Goal: Task Accomplishment & Management: Use online tool/utility

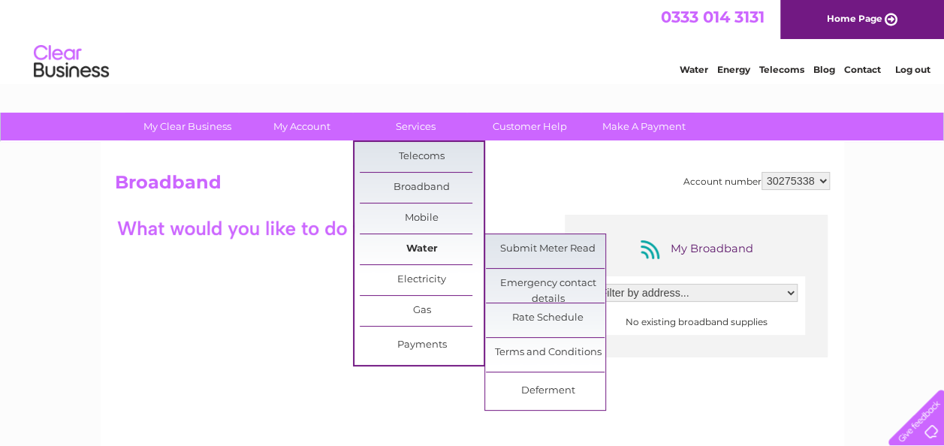
click at [466, 247] on link "Water" at bounding box center [422, 249] width 124 height 30
click at [498, 249] on link "Submit Meter Read" at bounding box center [548, 249] width 124 height 30
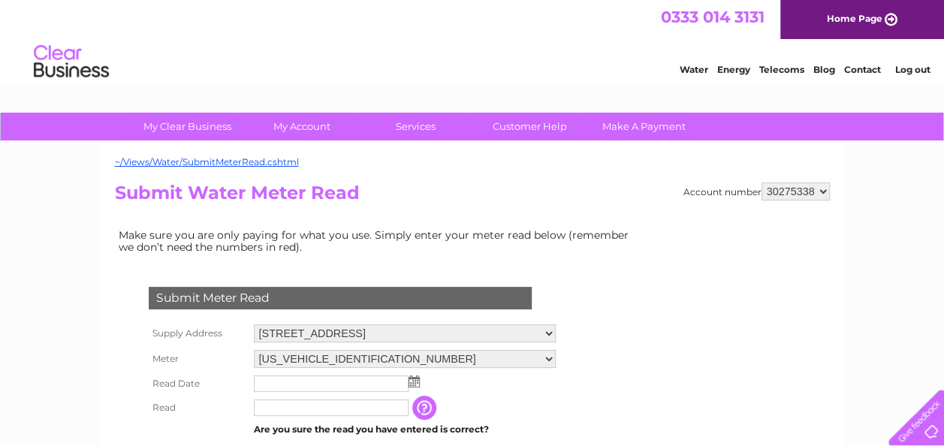
click at [412, 384] on img at bounding box center [414, 382] width 11 height 12
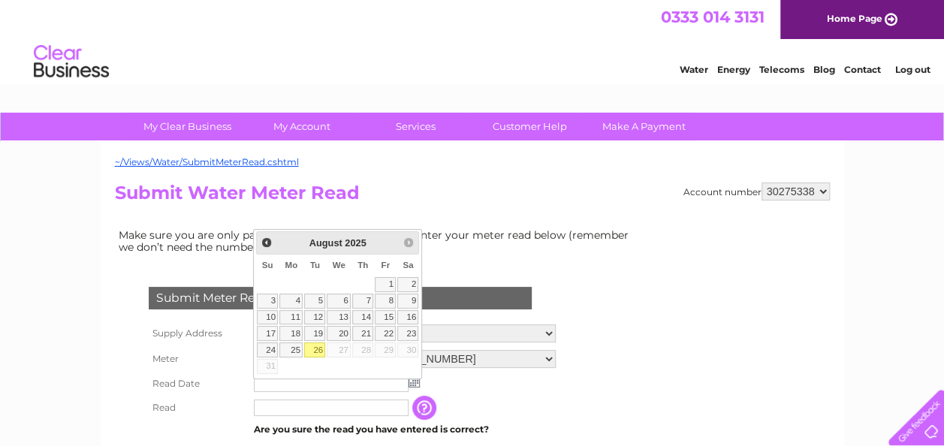
click at [313, 350] on link "26" at bounding box center [314, 350] width 21 height 15
type input "[DATE]"
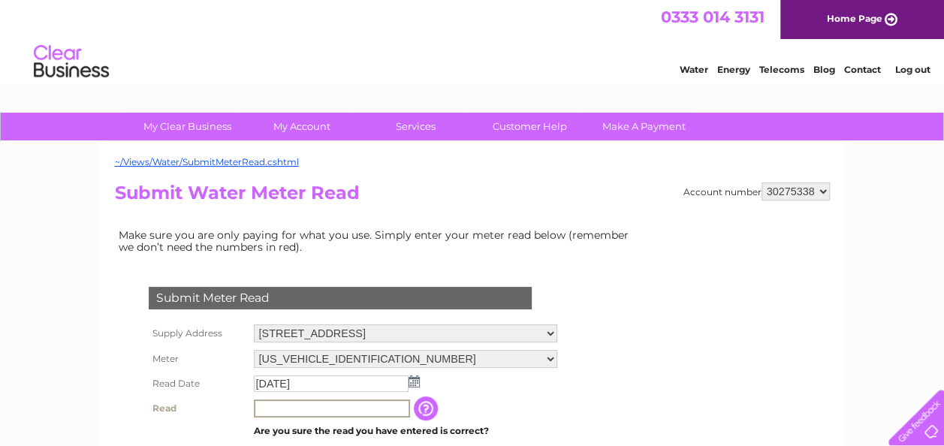
click at [291, 406] on input "text" at bounding box center [332, 409] width 156 height 18
type input "00052"
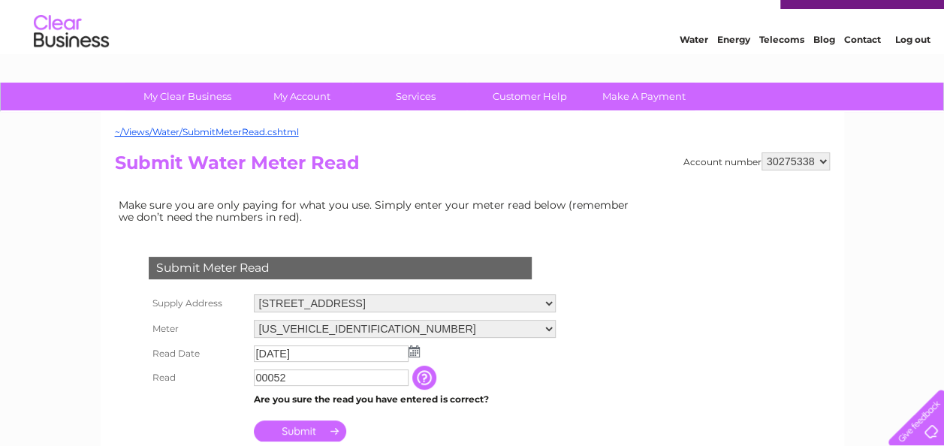
scroll to position [90, 0]
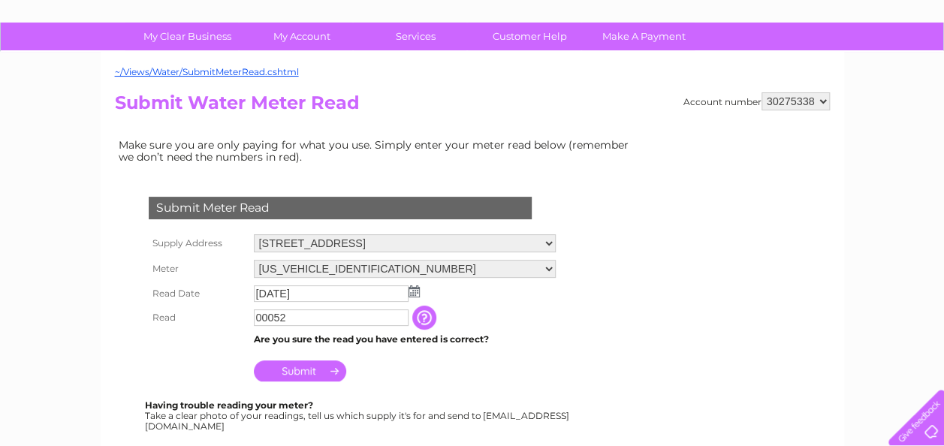
click at [312, 374] on input "Submit" at bounding box center [300, 371] width 92 height 21
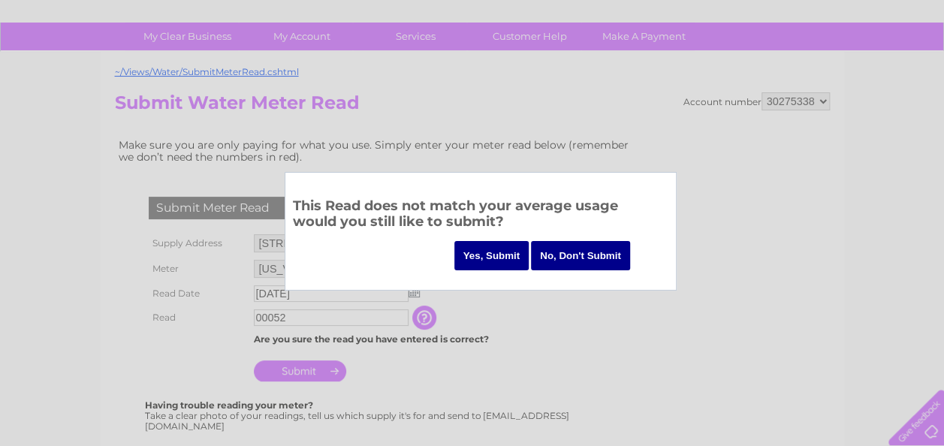
click at [496, 263] on input "Yes, Submit" at bounding box center [491, 255] width 75 height 29
